Goal: Task Accomplishment & Management: Complete application form

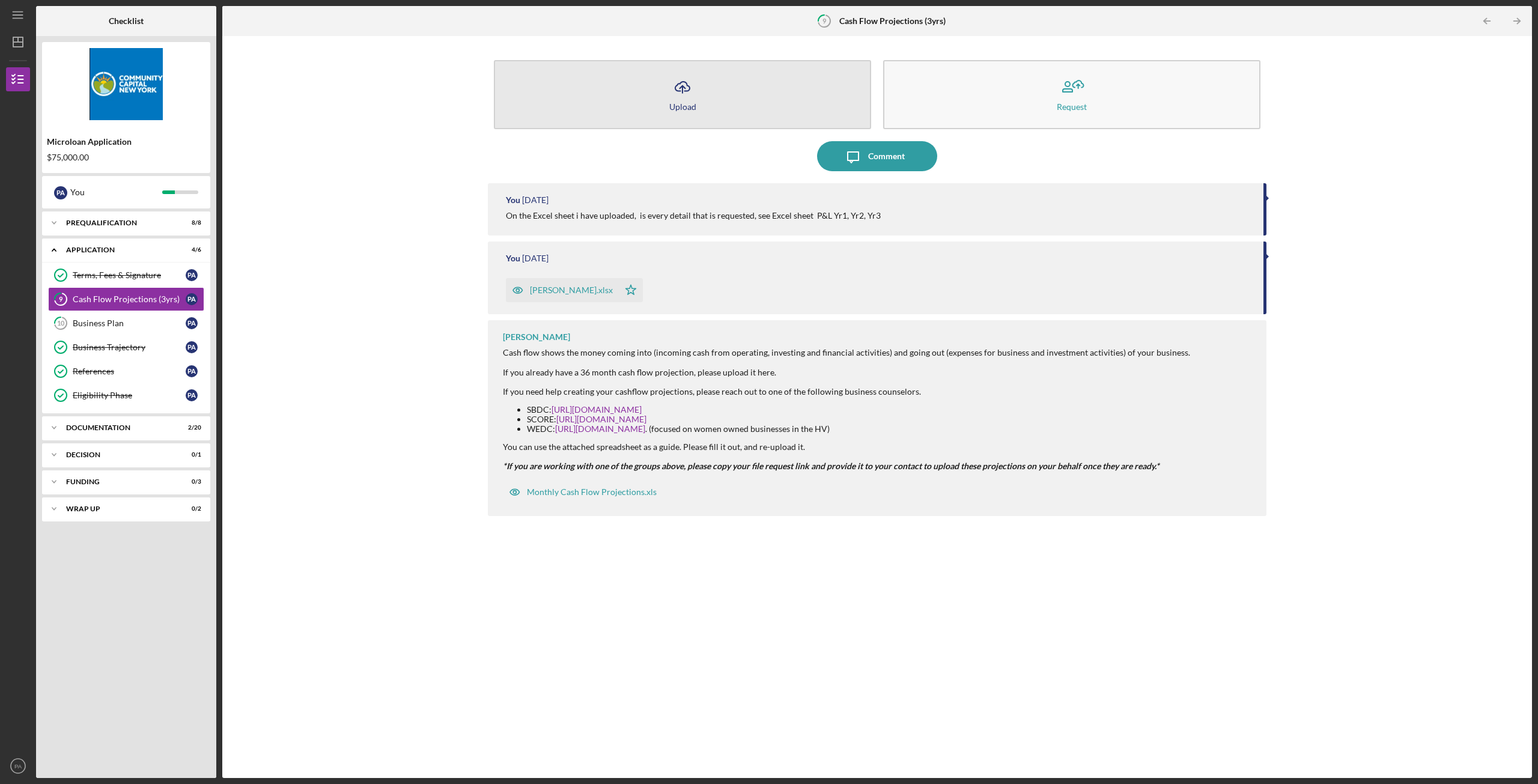
click at [738, 99] on button "Icon/Upload Upload" at bounding box center [683, 95] width 378 height 69
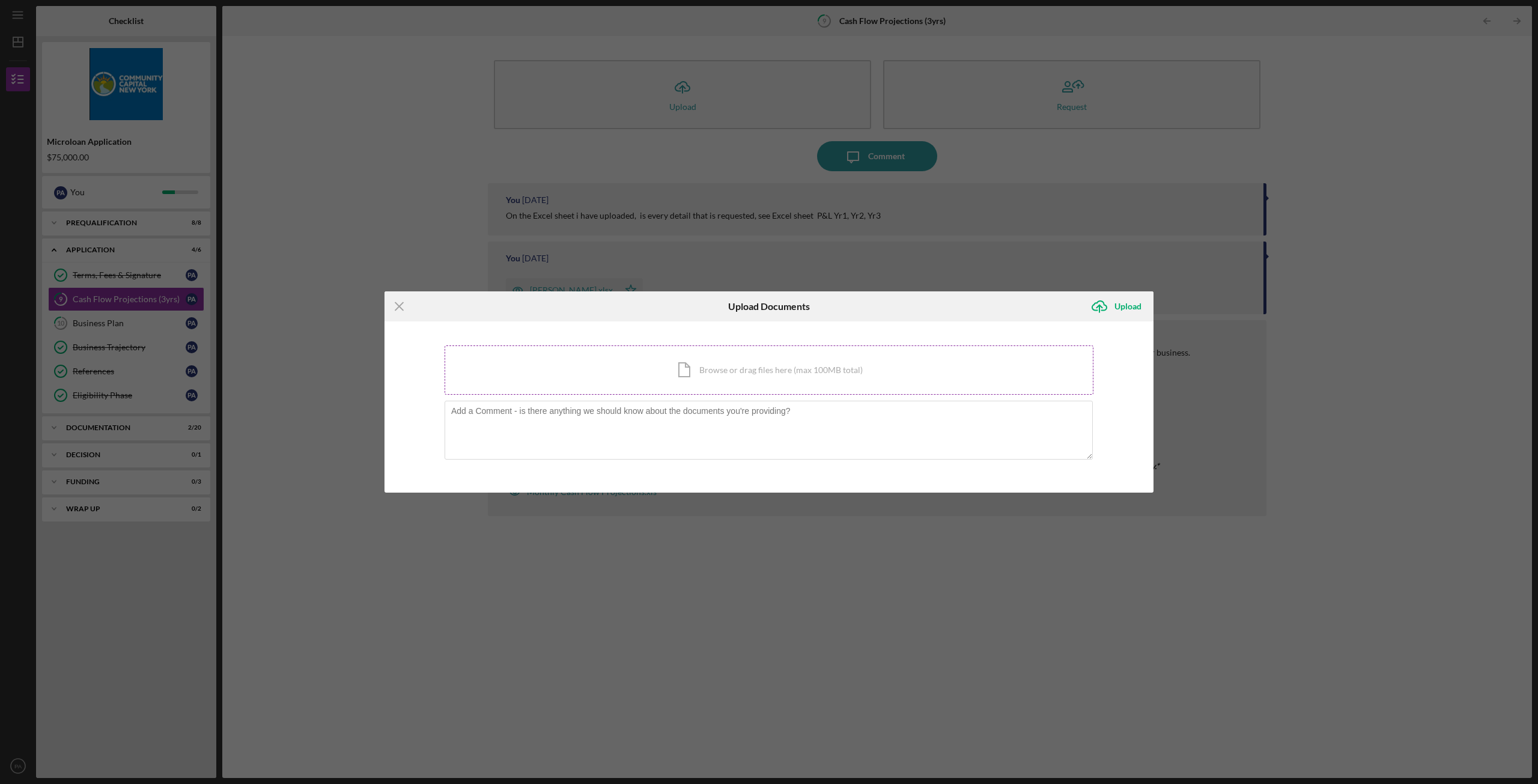
click at [723, 368] on div "Icon/Document Browse or drag files here (max 100MB total) Tap to choose files o…" at bounding box center [769, 370] width 649 height 49
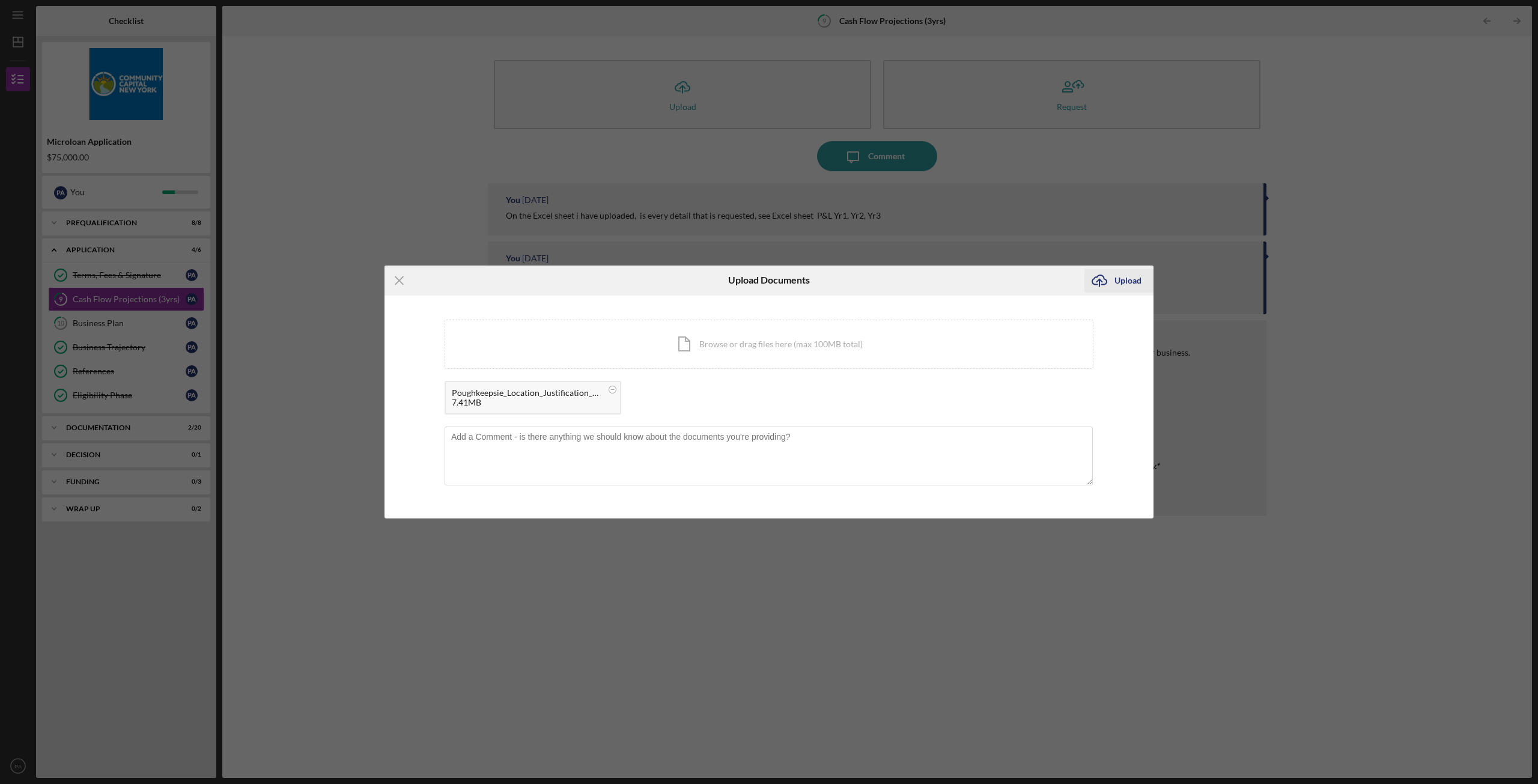
click at [1121, 285] on div "Upload" at bounding box center [1128, 280] width 27 height 24
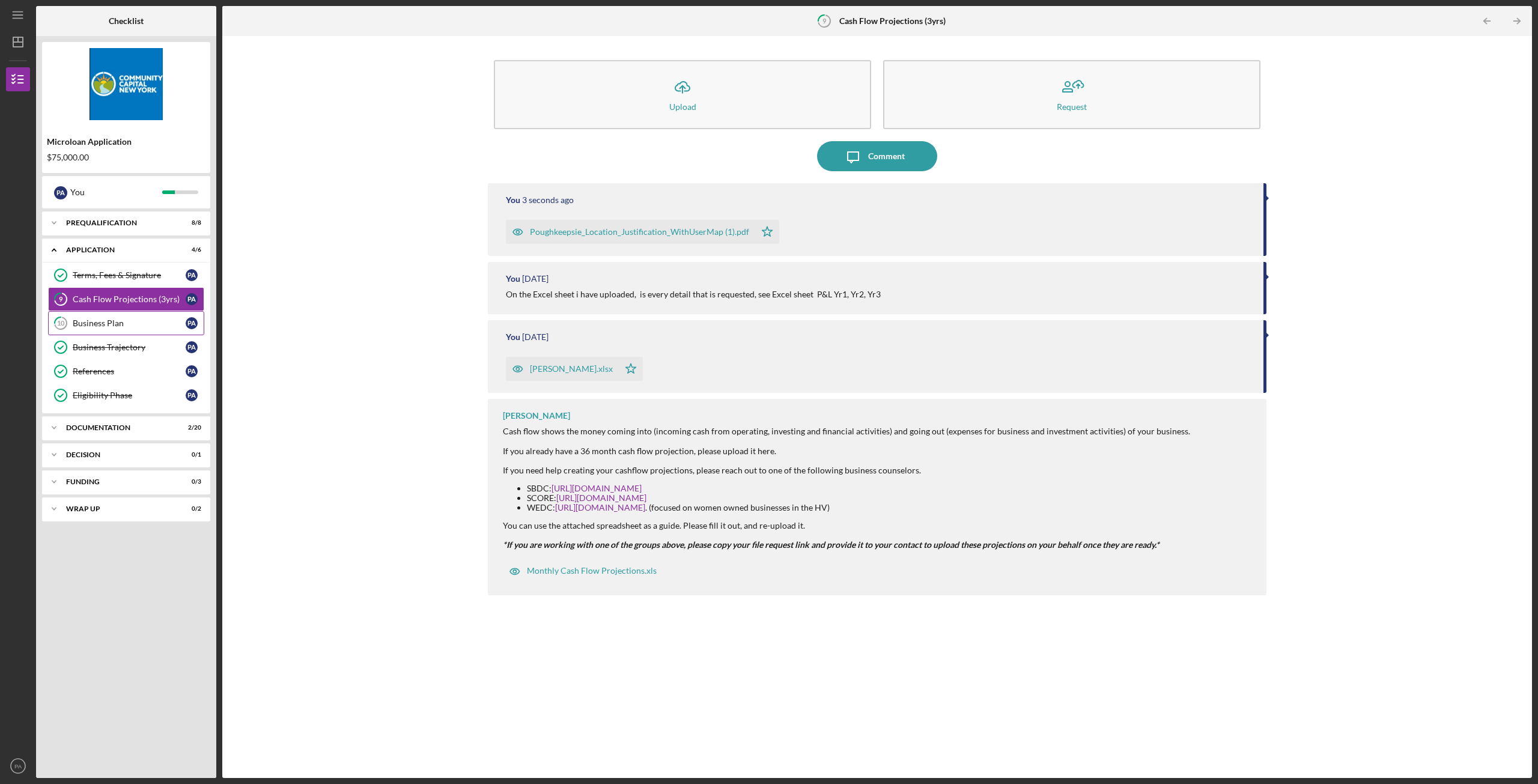
click at [112, 331] on link "10 Business Plan P A" at bounding box center [126, 323] width 156 height 24
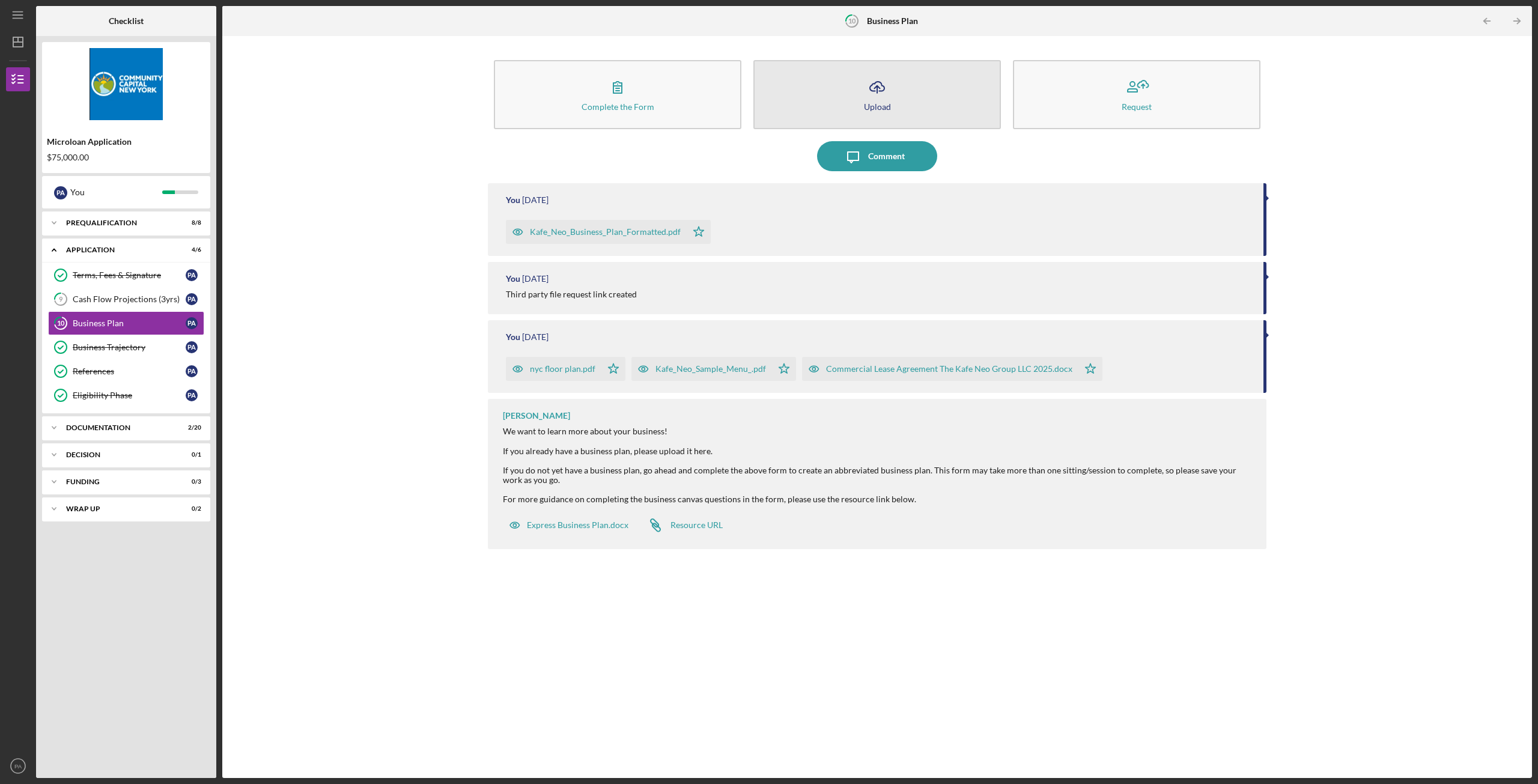
click at [866, 87] on icon "Icon/Upload" at bounding box center [877, 87] width 30 height 30
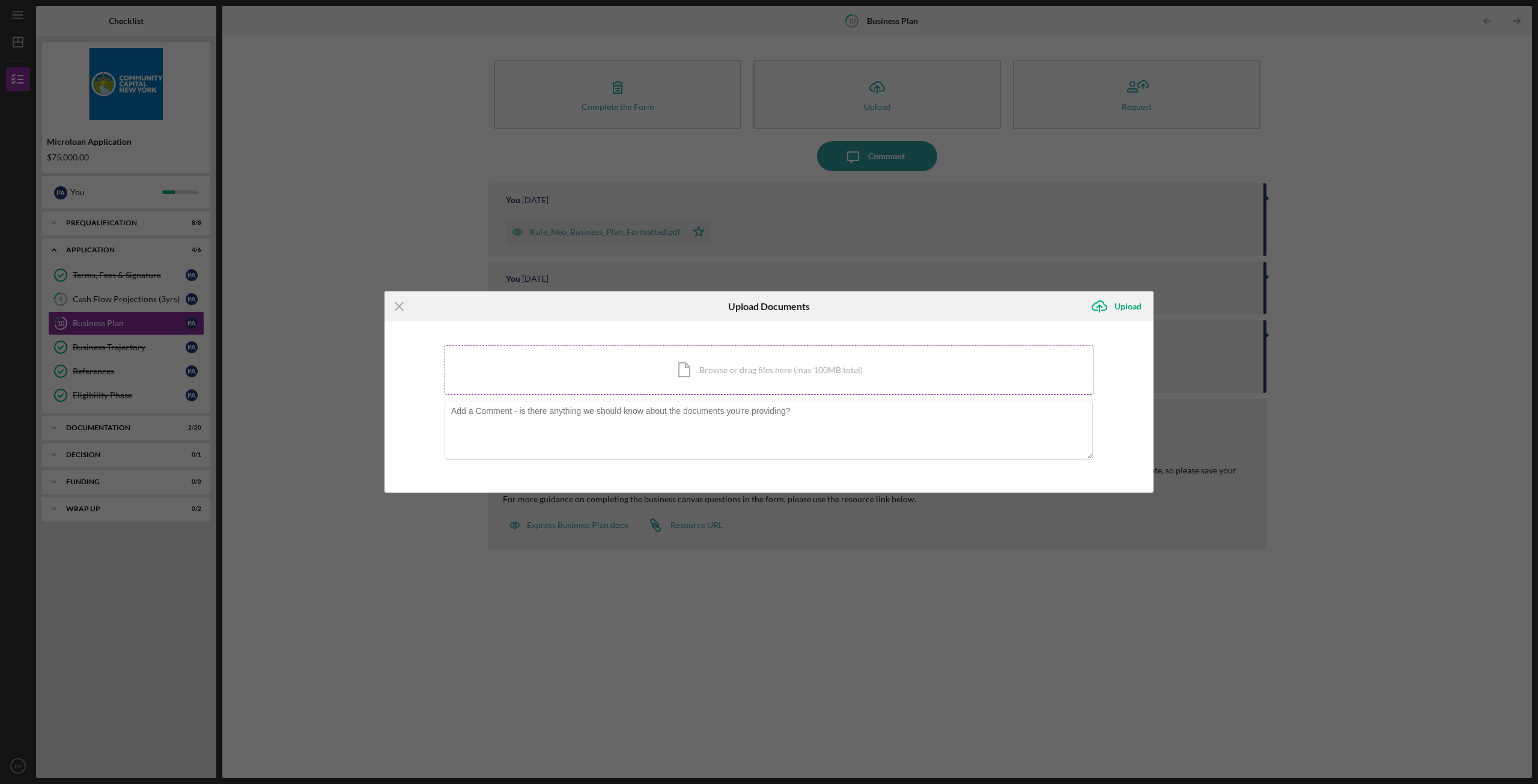
click at [669, 362] on div "Icon/Document Browse or drag files here (max 100MB total) Tap to choose files o…" at bounding box center [769, 370] width 649 height 49
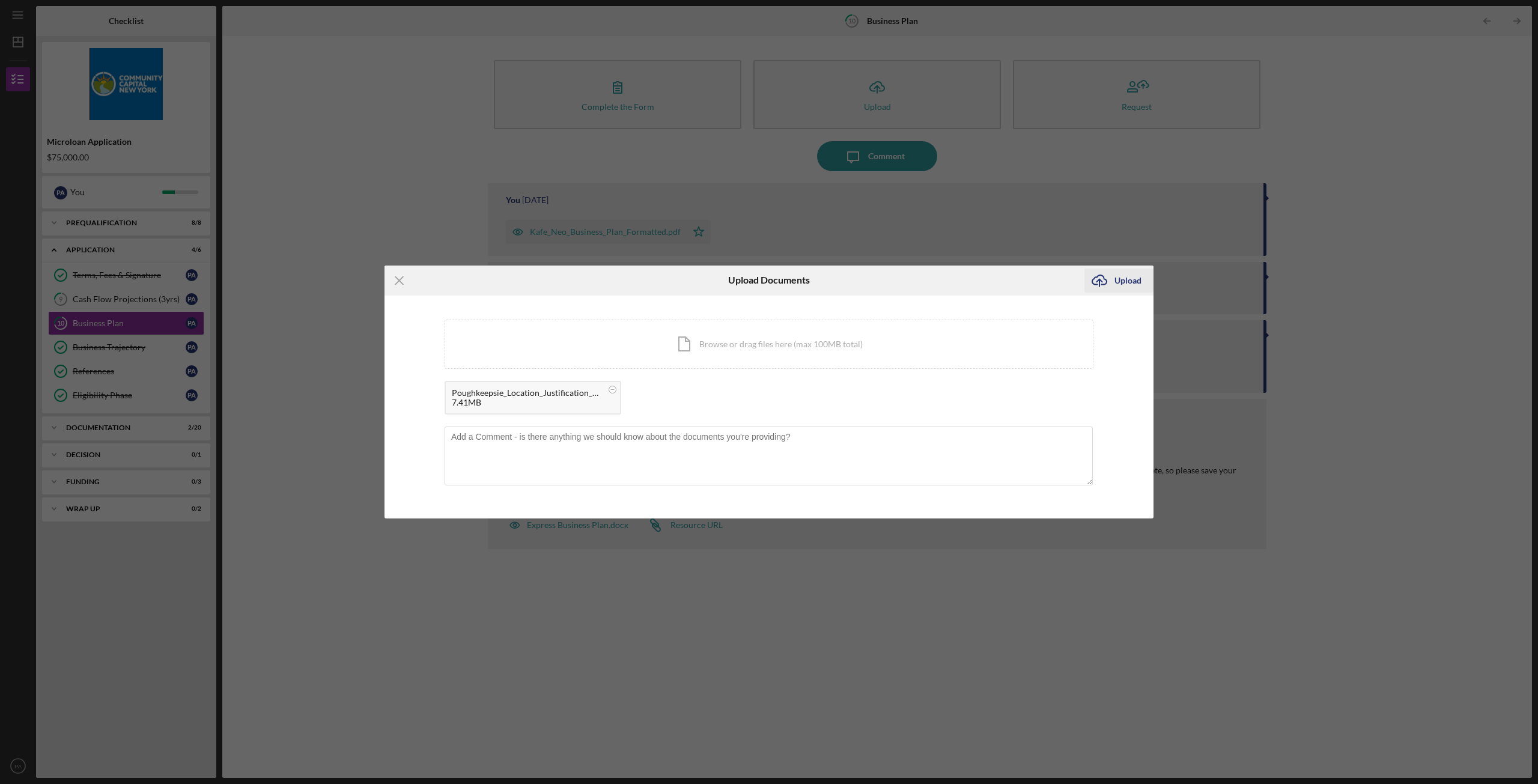
click at [1126, 284] on div "Upload" at bounding box center [1128, 280] width 27 height 24
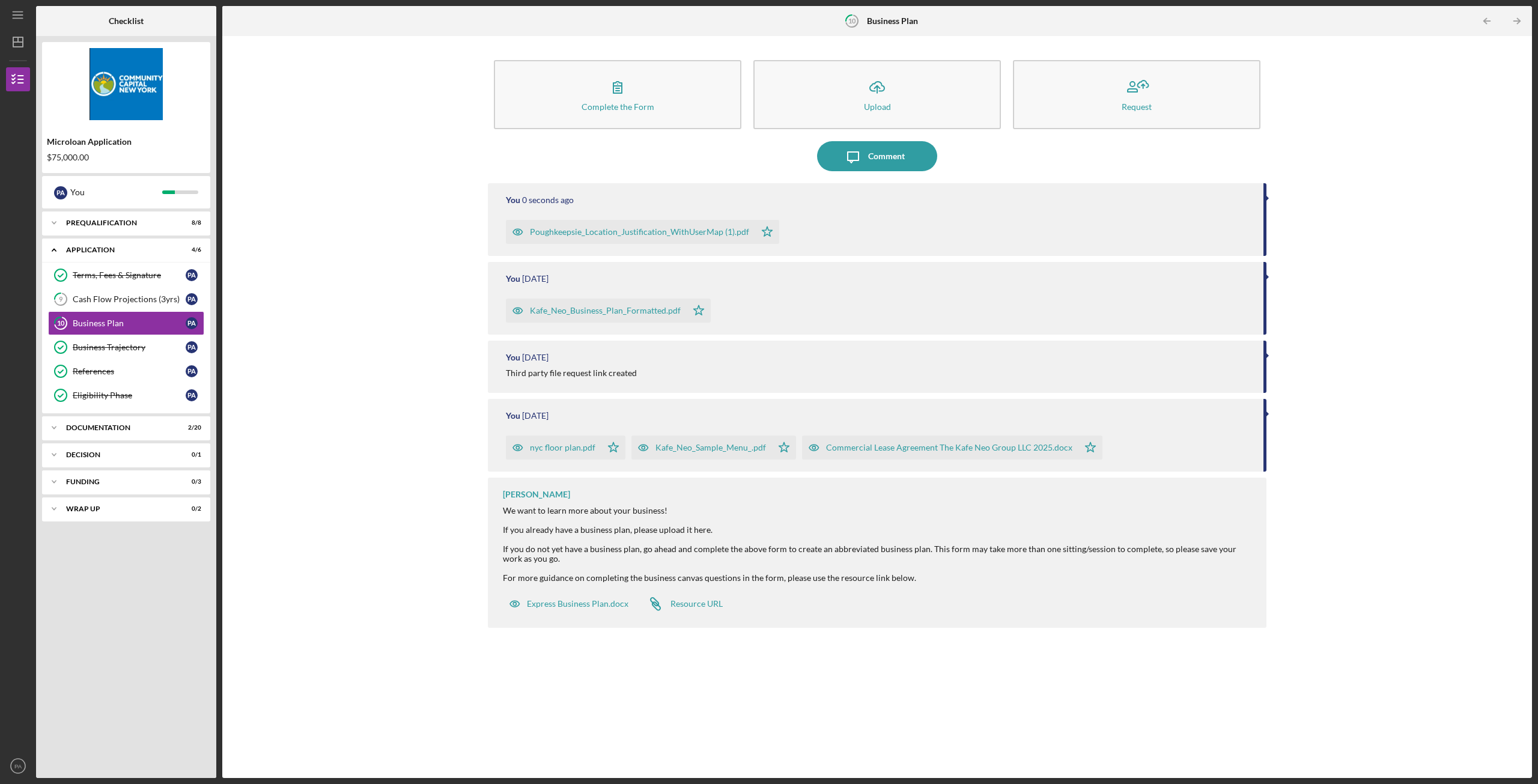
click at [363, 180] on div "Complete the Form Form Icon/Upload Upload Request Icon/Message Comment You 0 se…" at bounding box center [877, 407] width 1298 height 730
click at [112, 427] on div "Documentation" at bounding box center [130, 427] width 129 height 7
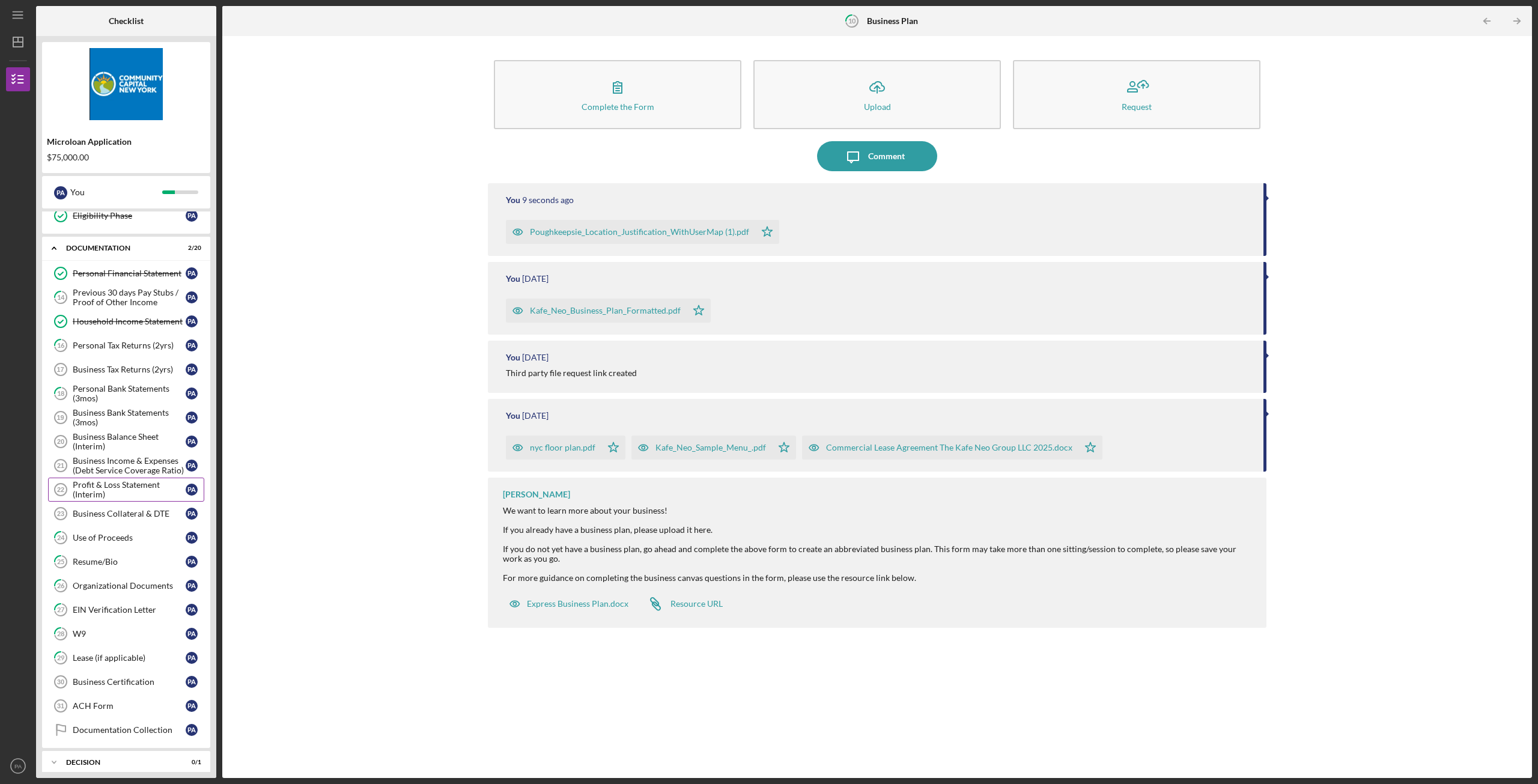
scroll to position [243, 0]
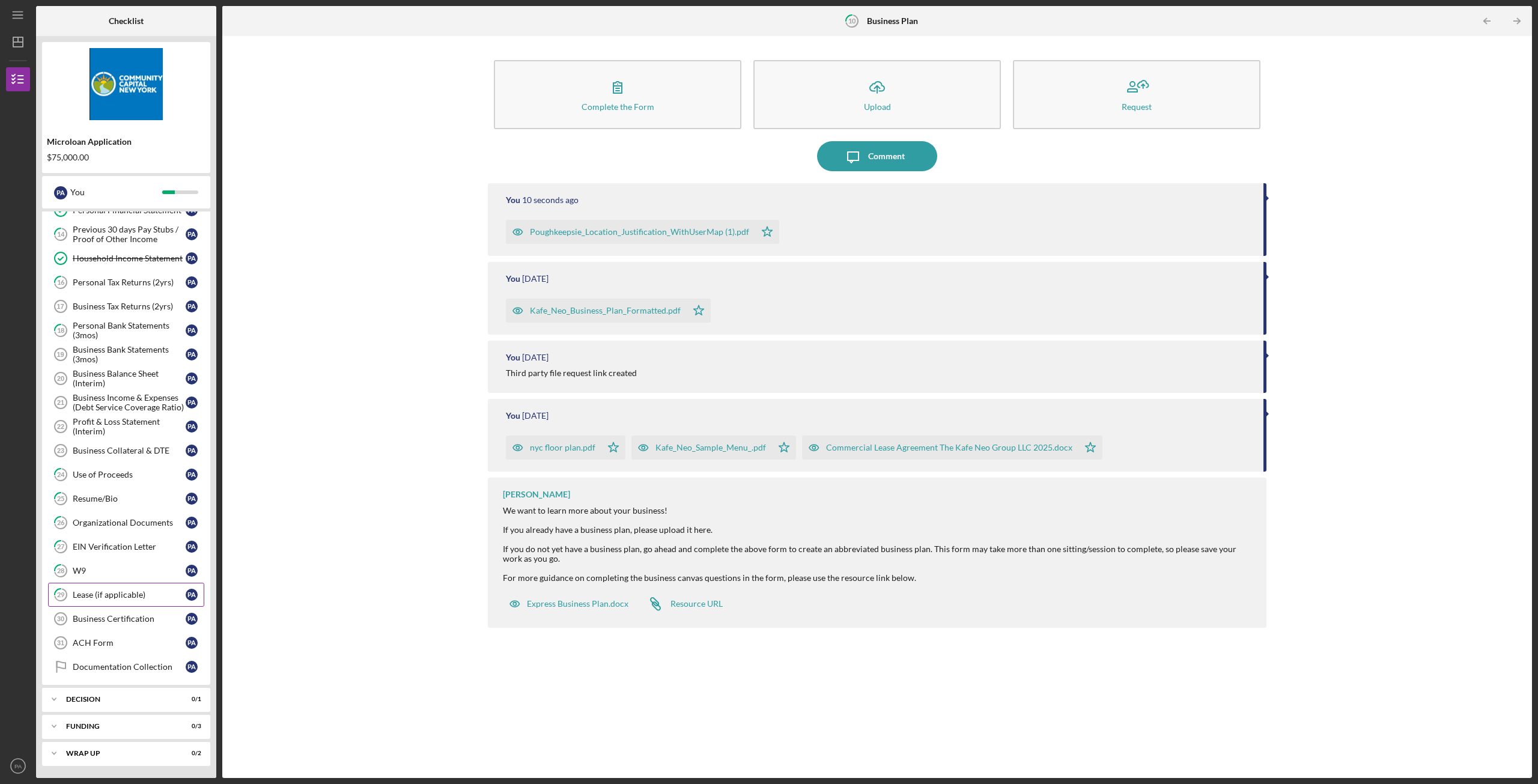
click at [137, 597] on div "Lease (if applicable)" at bounding box center [129, 595] width 113 height 10
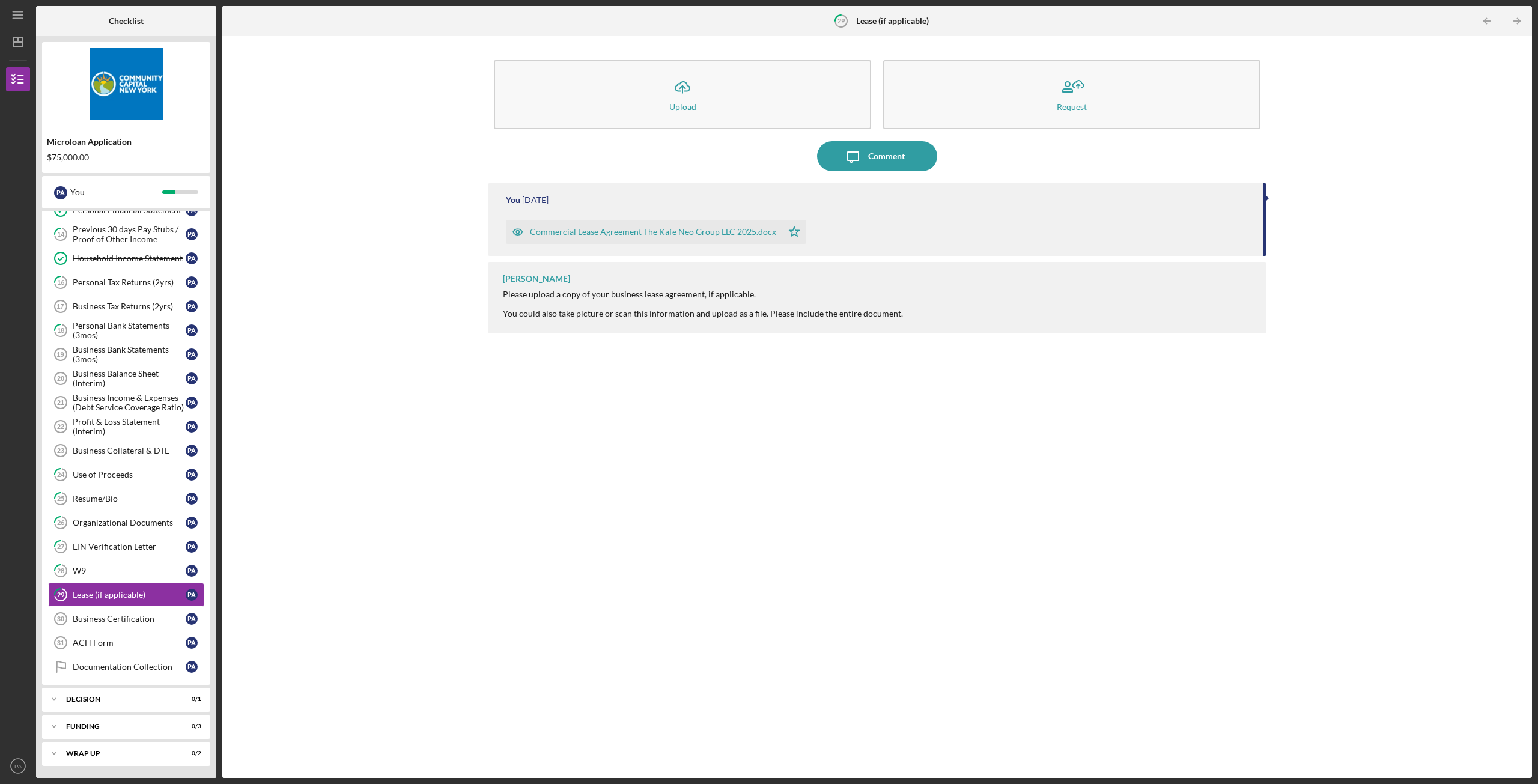
click at [615, 233] on div "Commercial Lease Agreement The Kafe Neo Group LLC 2025.docx" at bounding box center [653, 232] width 246 height 10
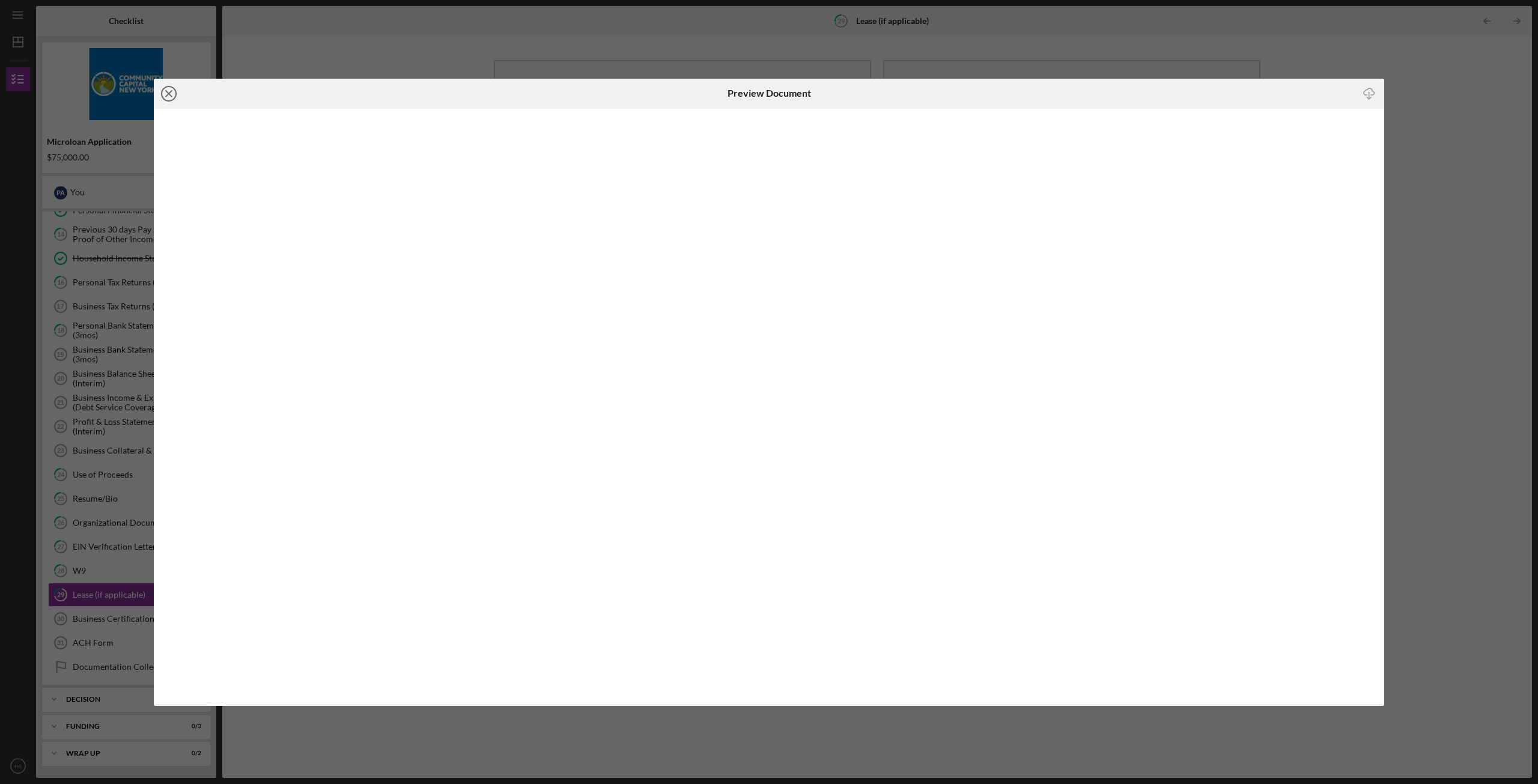
click at [168, 93] on icon "Icon/Close" at bounding box center [169, 93] width 30 height 30
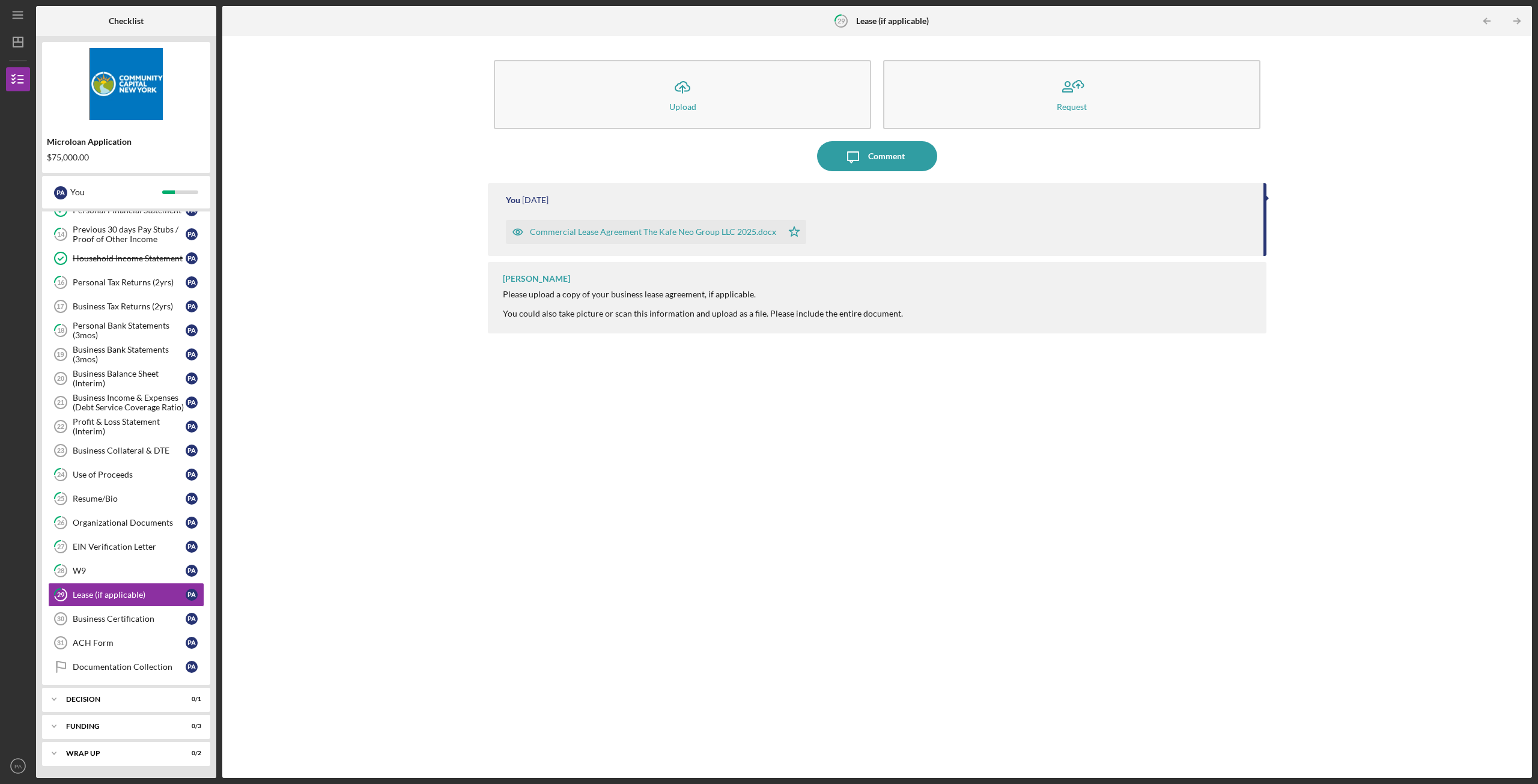
click at [635, 236] on div "Commercial Lease Agreement The Kafe Neo Group LLC 2025.docx" at bounding box center [653, 232] width 246 height 10
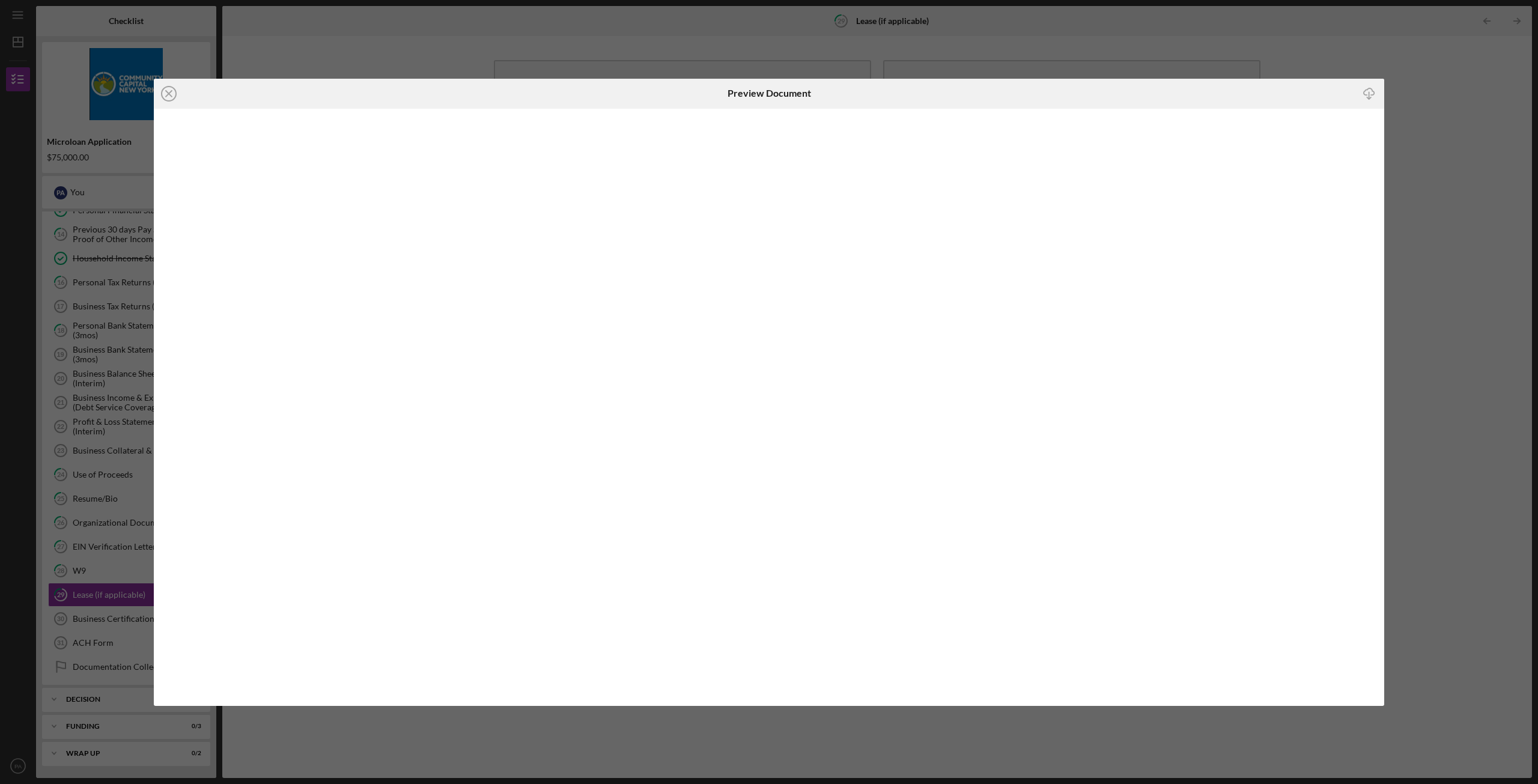
click at [1457, 87] on div "Icon/Close Preview Document Icon/Download" at bounding box center [769, 392] width 1538 height 784
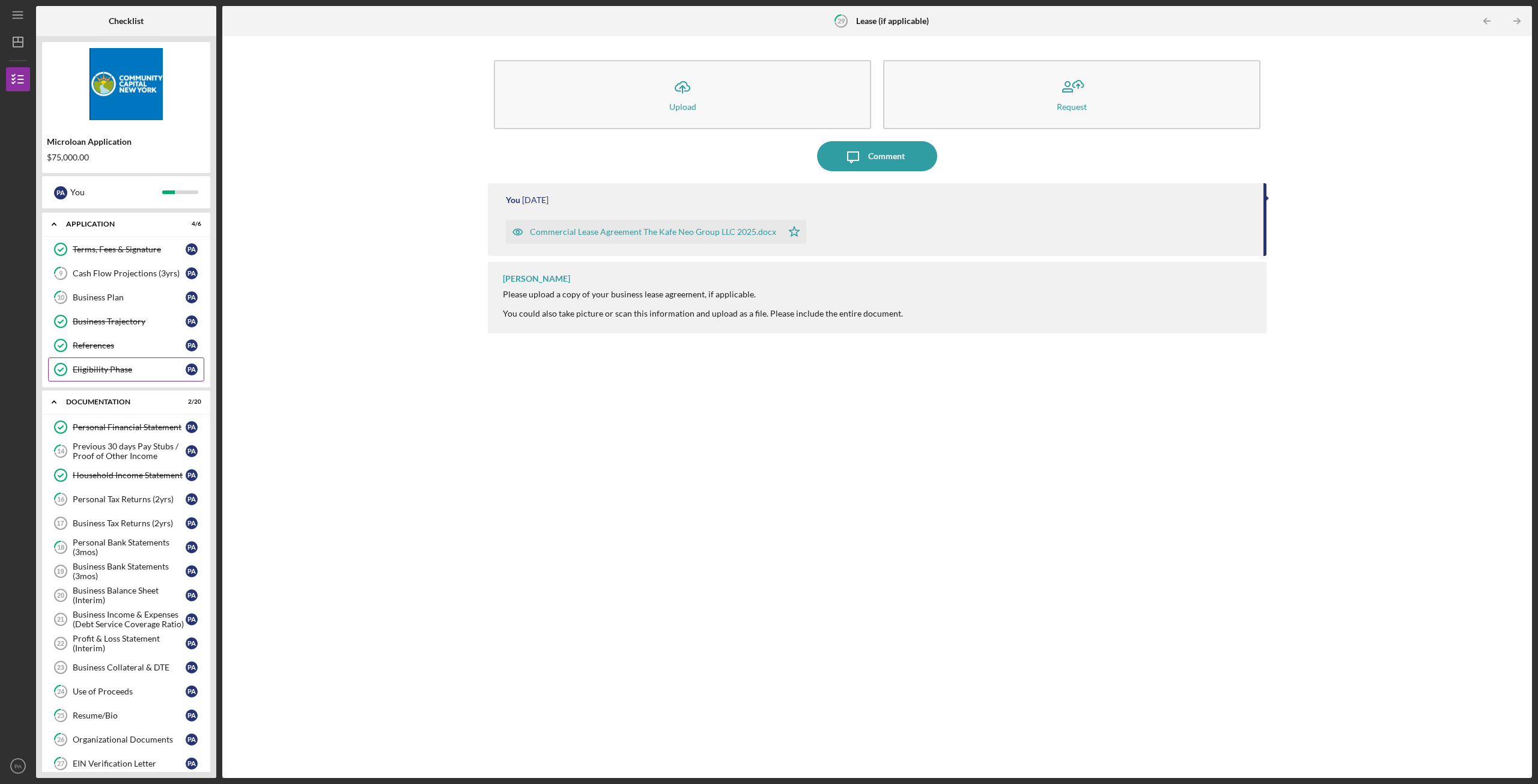
scroll to position [60, 0]
